Goal: Task Accomplishment & Management: Manage account settings

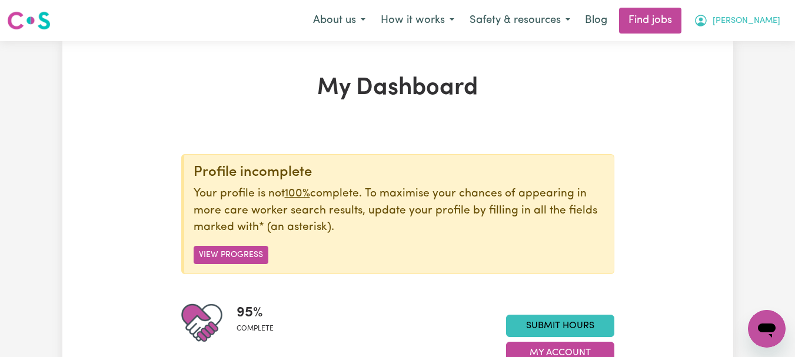
click at [768, 20] on span "[PERSON_NAME]" at bounding box center [747, 21] width 68 height 13
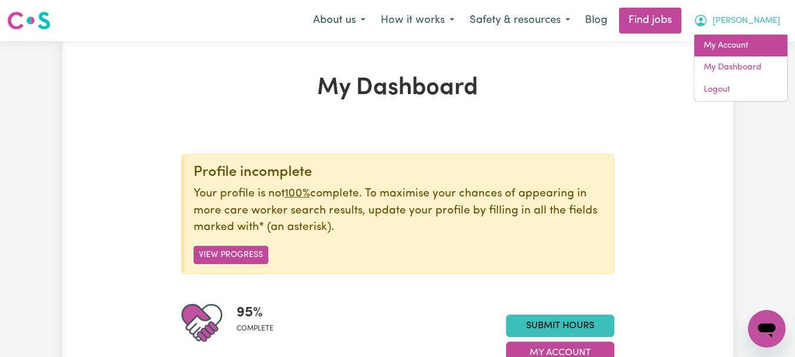
click at [728, 45] on link "My Account" at bounding box center [741, 46] width 93 height 22
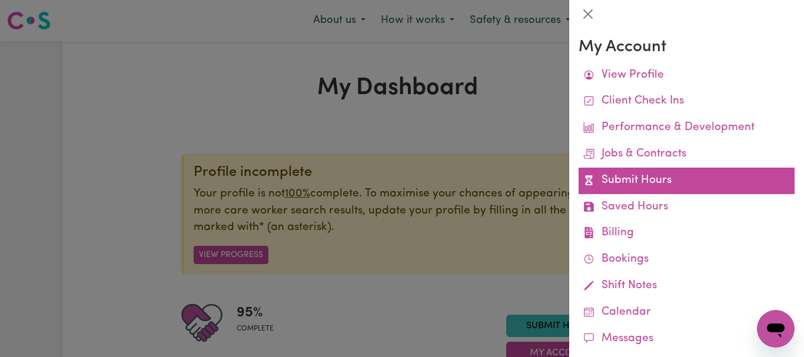
click at [616, 183] on link "Submit Hours" at bounding box center [687, 181] width 216 height 26
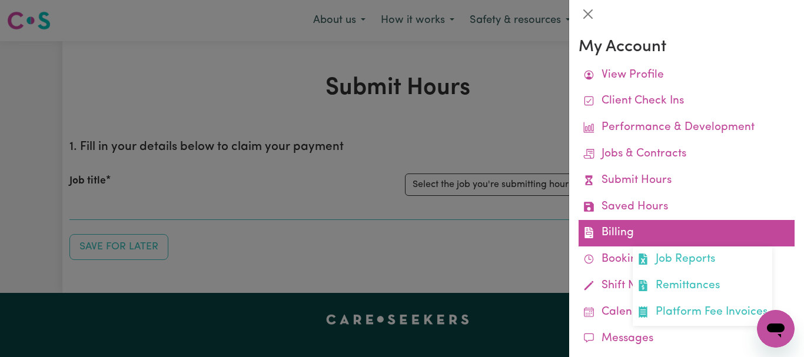
click at [605, 234] on link "Billing Job Reports Remittances Platform Fee Invoices" at bounding box center [687, 233] width 216 height 26
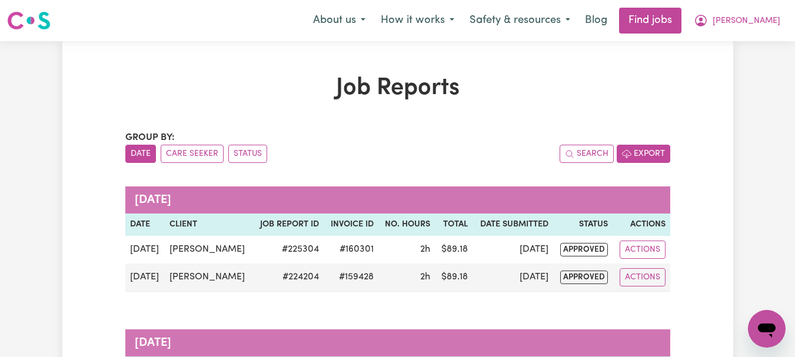
click at [635, 153] on button "Export" at bounding box center [644, 154] width 54 height 18
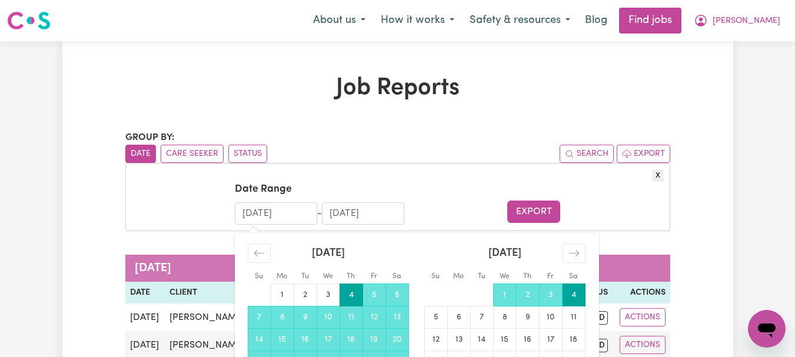
drag, startPoint x: 243, startPoint y: 212, endPoint x: 251, endPoint y: 211, distance: 8.3
click at [251, 211] on input "[DATE]" at bounding box center [276, 214] width 82 height 22
click at [264, 210] on input "[DATE]" at bounding box center [276, 214] width 82 height 22
click at [287, 212] on input "[DATE]" at bounding box center [276, 214] width 82 height 22
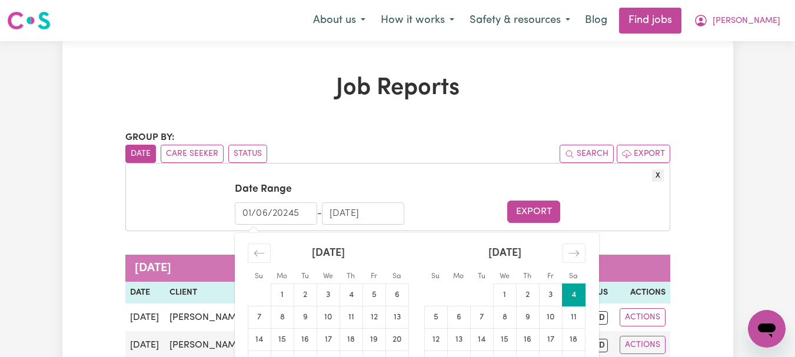
type input "[DATE]"
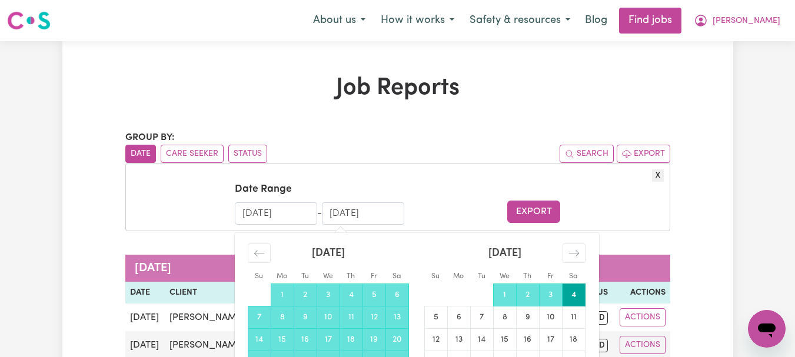
drag, startPoint x: 331, startPoint y: 215, endPoint x: 400, endPoint y: 220, distance: 69.6
click at [400, 220] on input "[DATE]" at bounding box center [363, 214] width 82 height 22
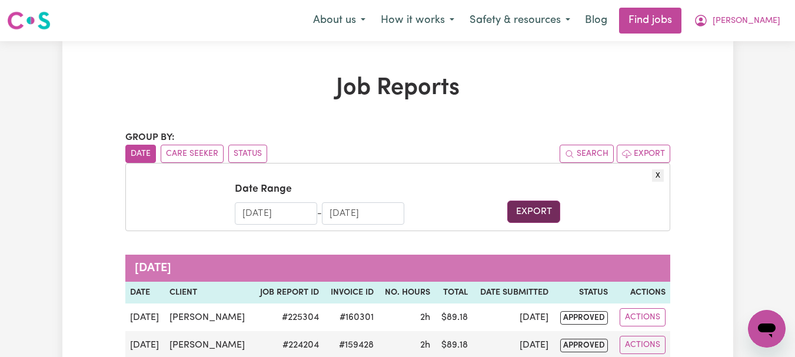
type input "[DATE]"
click at [541, 211] on button "Export" at bounding box center [533, 212] width 53 height 22
click at [203, 156] on button "Care Seeker" at bounding box center [192, 154] width 63 height 18
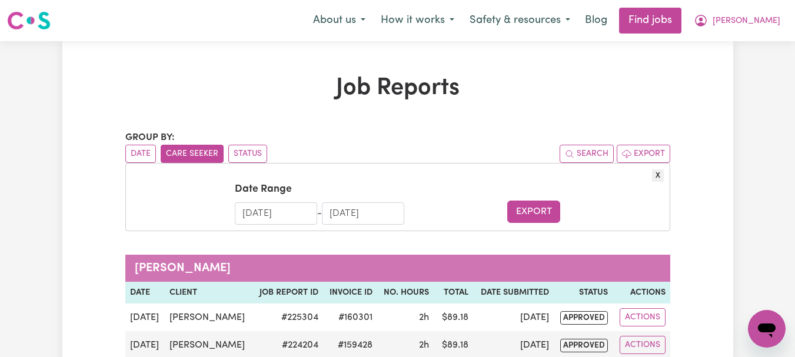
click at [203, 156] on button "Care Seeker" at bounding box center [192, 154] width 63 height 18
click at [248, 154] on button "Status" at bounding box center [247, 154] width 39 height 18
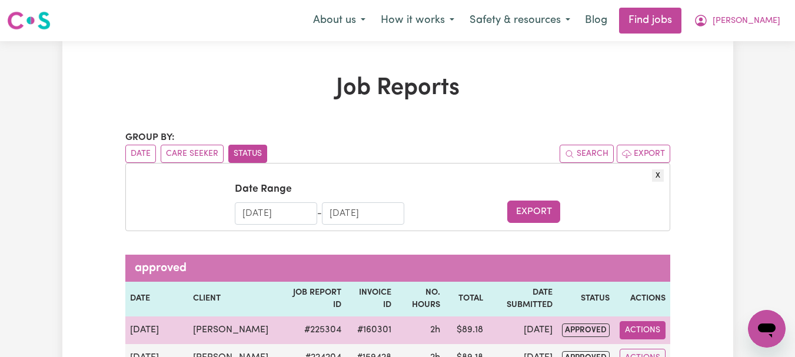
click at [653, 334] on button "Actions" at bounding box center [643, 330] width 46 height 18
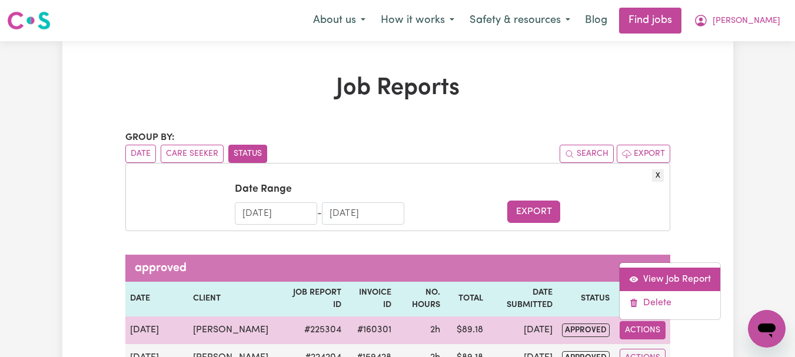
click at [653, 283] on link "View Job Report" at bounding box center [670, 280] width 101 height 24
select select "pm"
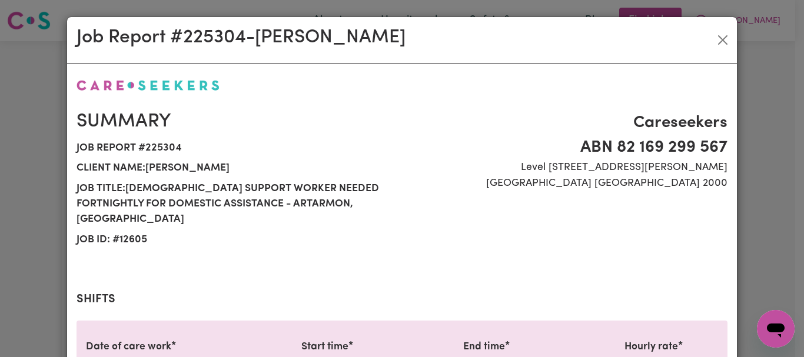
select select "49-Weekday"
click at [719, 38] on button "Close" at bounding box center [722, 40] width 19 height 19
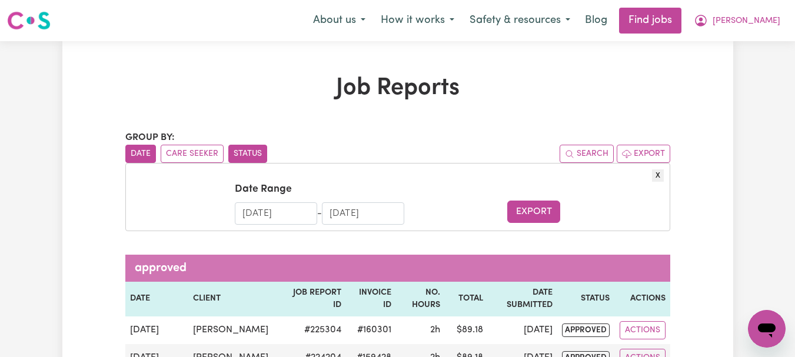
click at [145, 154] on button "Date" at bounding box center [140, 154] width 31 height 18
